Goal: Navigation & Orientation: Find specific page/section

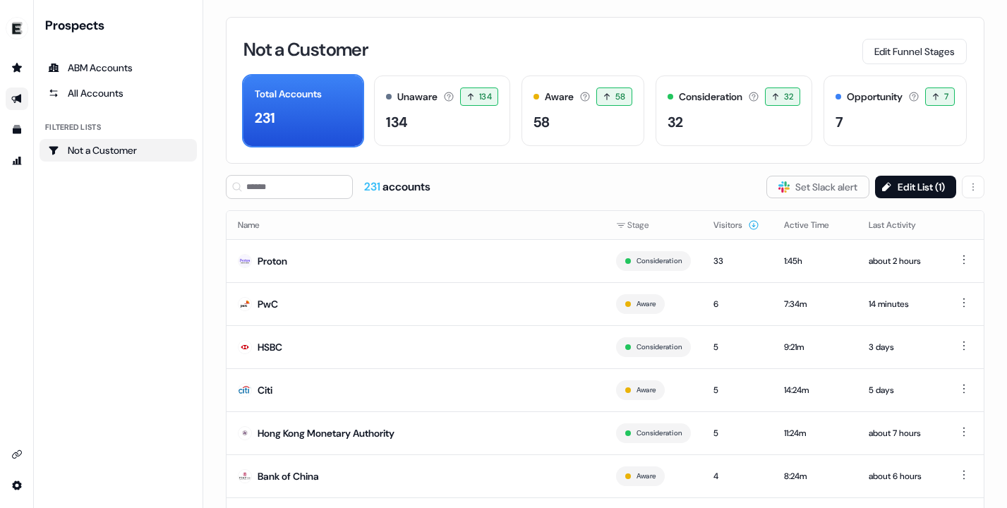
click at [11, 102] on icon "Go to outbound experience" at bounding box center [16, 98] width 11 height 11
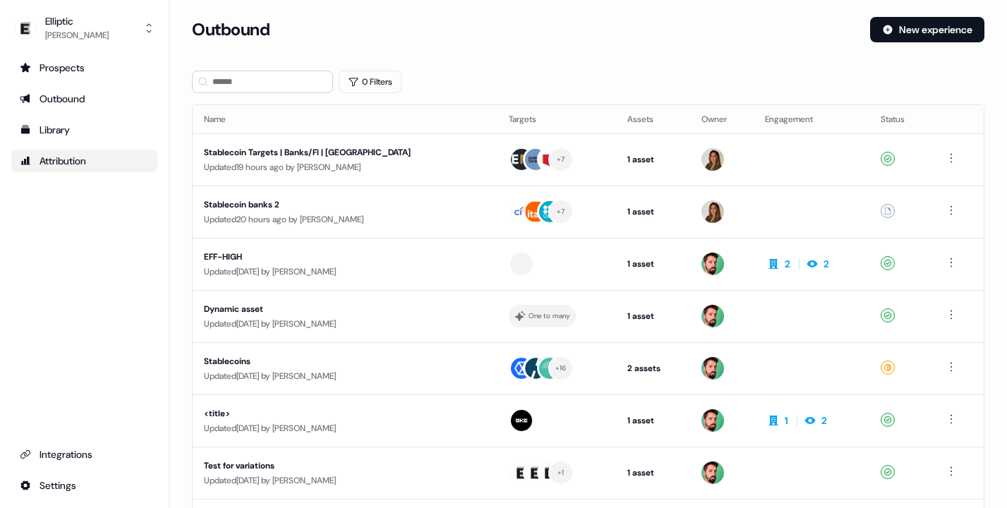
click at [68, 159] on div "Attribution" at bounding box center [84, 161] width 129 height 14
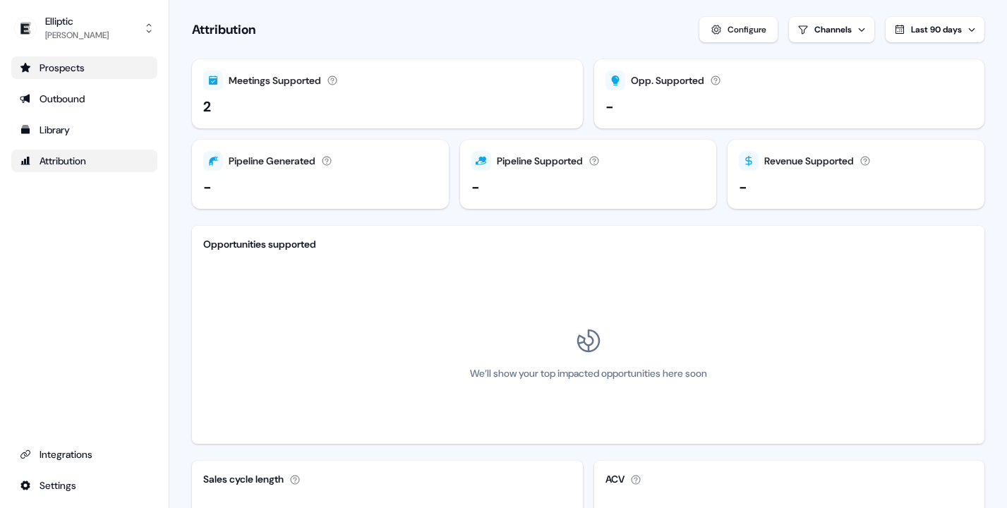
click at [87, 74] on div "Prospects" at bounding box center [84, 68] width 129 height 14
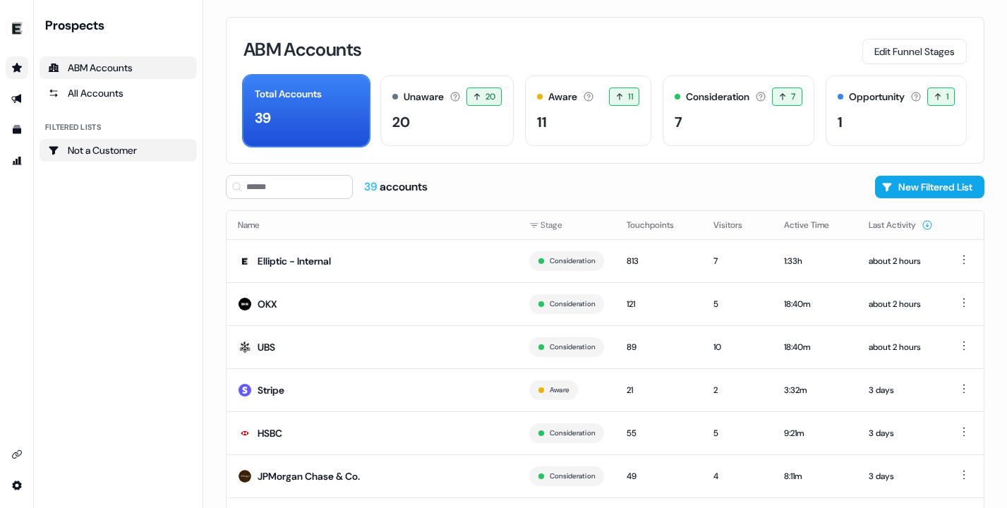
click at [84, 144] on div "Not a Customer" at bounding box center [118, 150] width 140 height 14
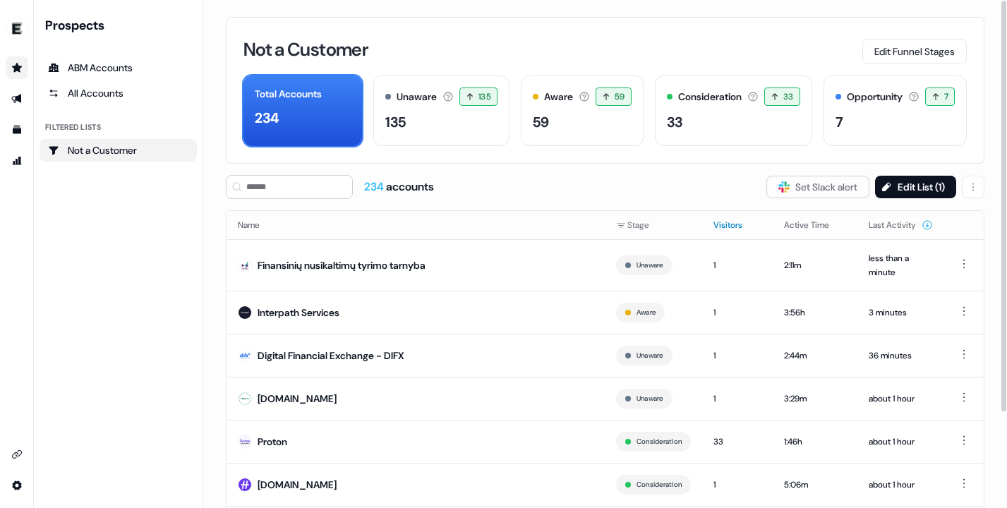
click at [721, 221] on button "Visitors" at bounding box center [736, 224] width 46 height 25
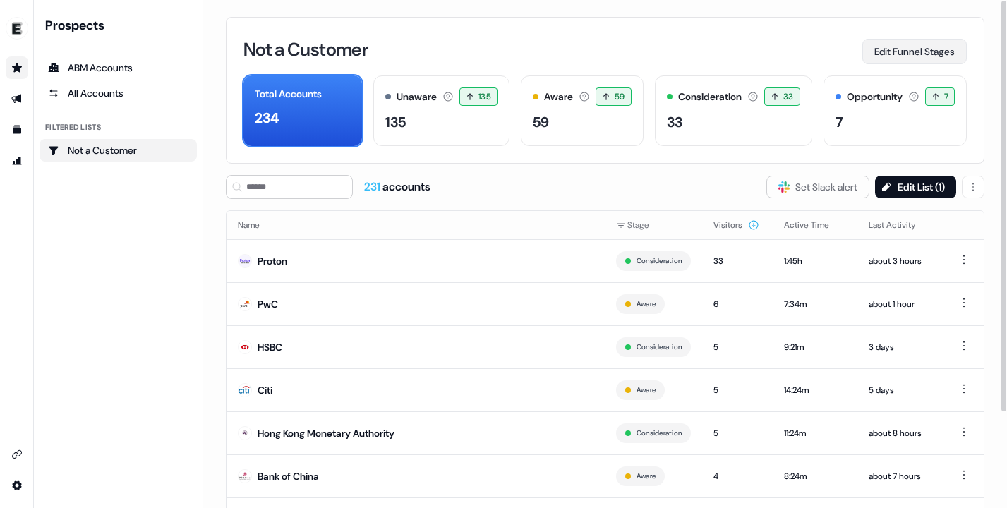
click at [897, 48] on button "Edit Funnel Stages" at bounding box center [914, 51] width 104 height 25
